Goal: Transaction & Acquisition: Book appointment/travel/reservation

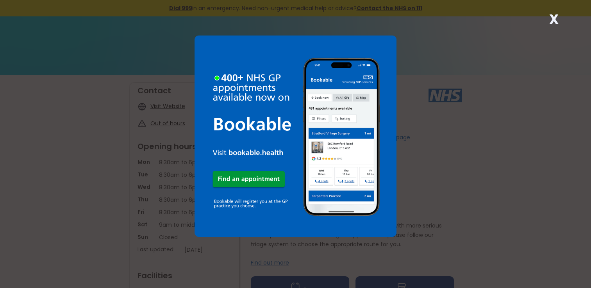
click at [556, 15] on strong "X" at bounding box center [553, 19] width 9 height 19
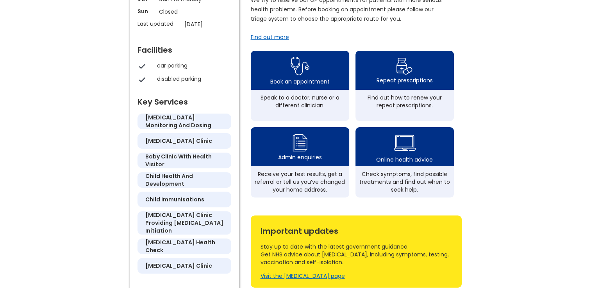
scroll to position [218, 0]
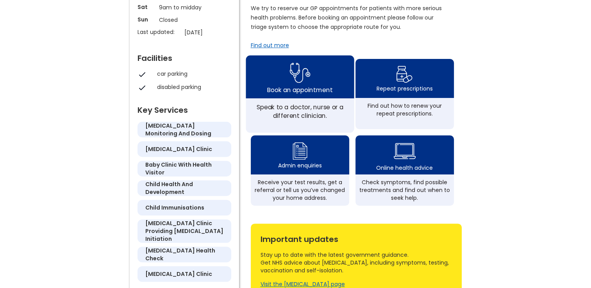
click at [272, 74] on div "Book an appointment" at bounding box center [300, 76] width 108 height 43
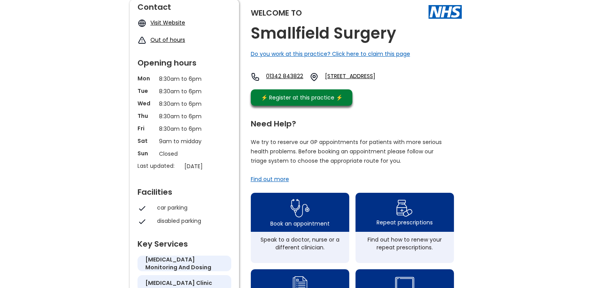
scroll to position [0, 0]
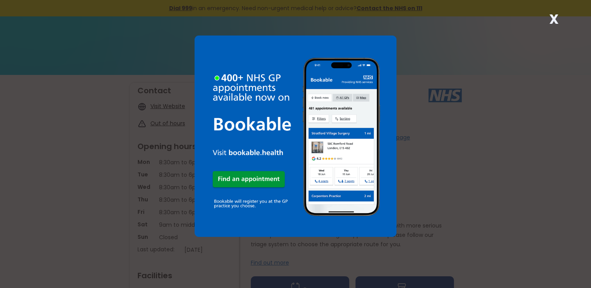
click at [247, 175] on img at bounding box center [296, 137] width 202 height 202
